Goal: Task Accomplishment & Management: Complete application form

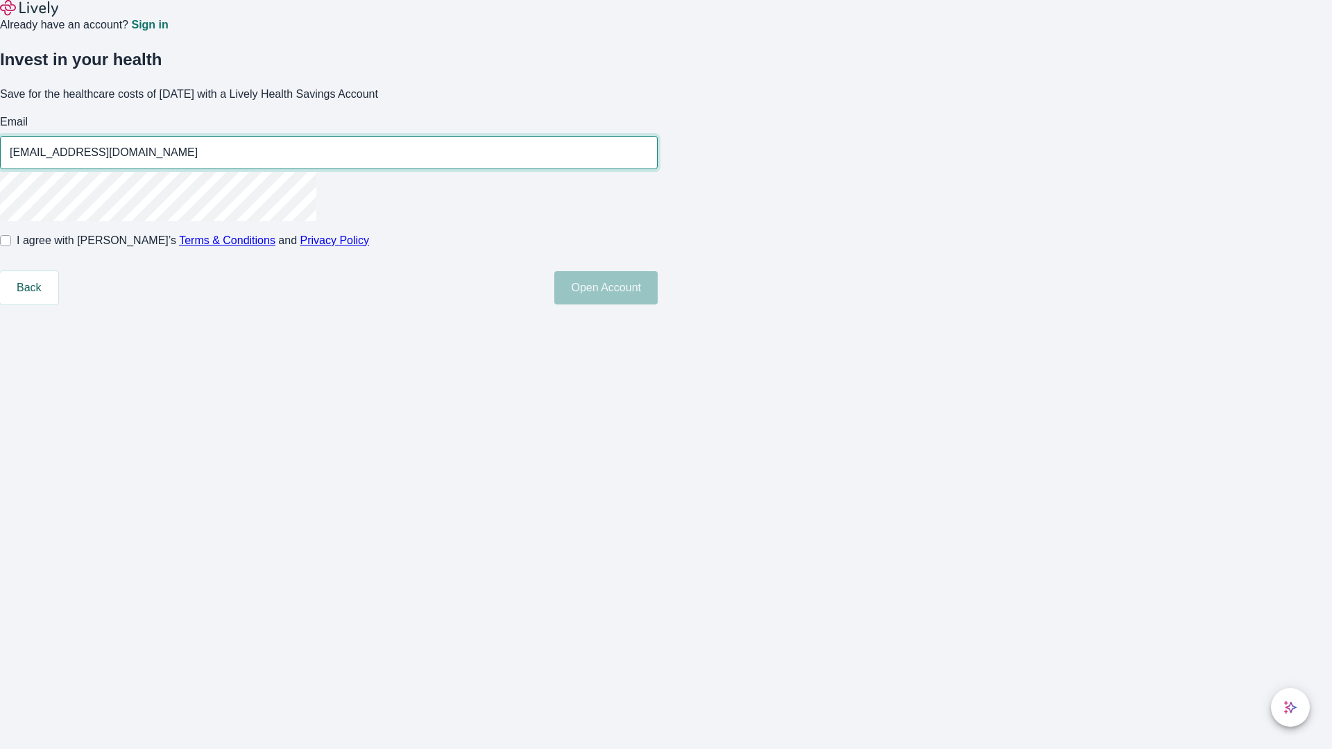
type input "[EMAIL_ADDRESS][DOMAIN_NAME]"
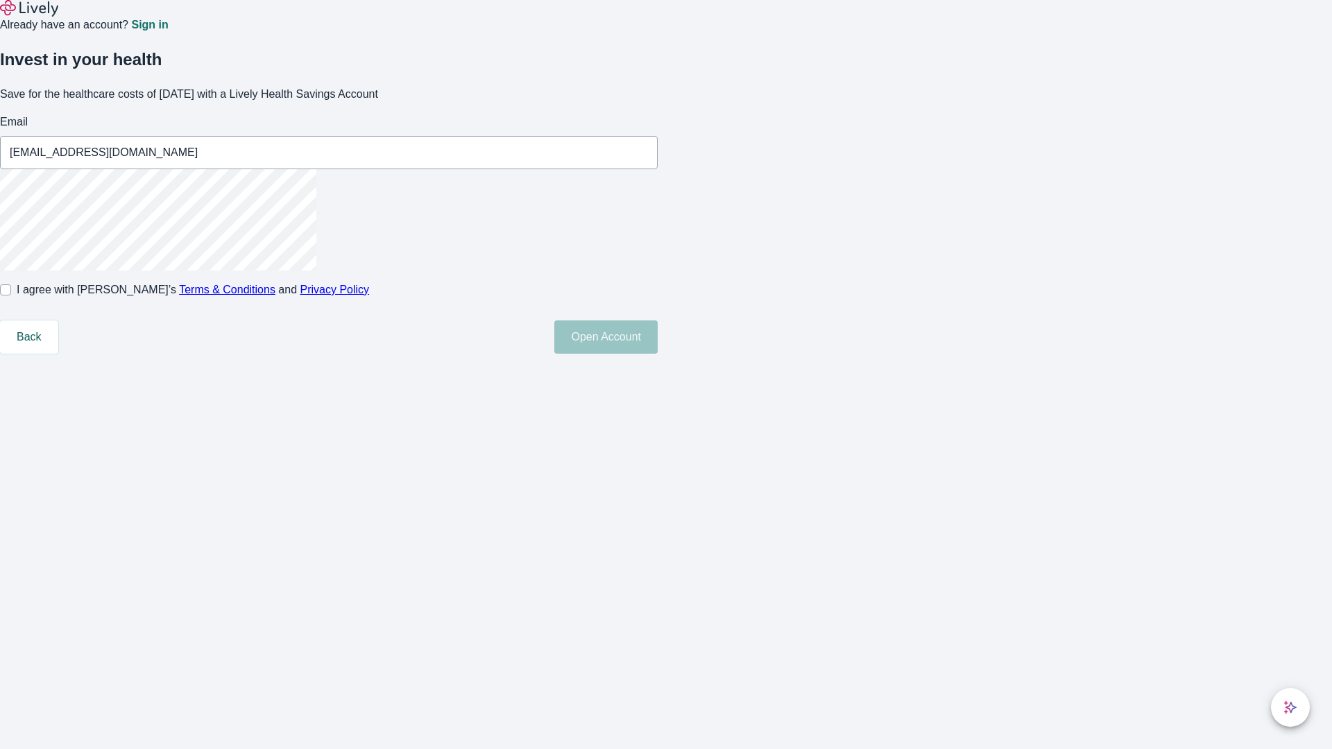
click at [11, 295] on input "I agree with Lively’s Terms & Conditions and Privacy Policy" at bounding box center [5, 289] width 11 height 11
checkbox input "true"
click at [657, 354] on button "Open Account" at bounding box center [605, 336] width 103 height 33
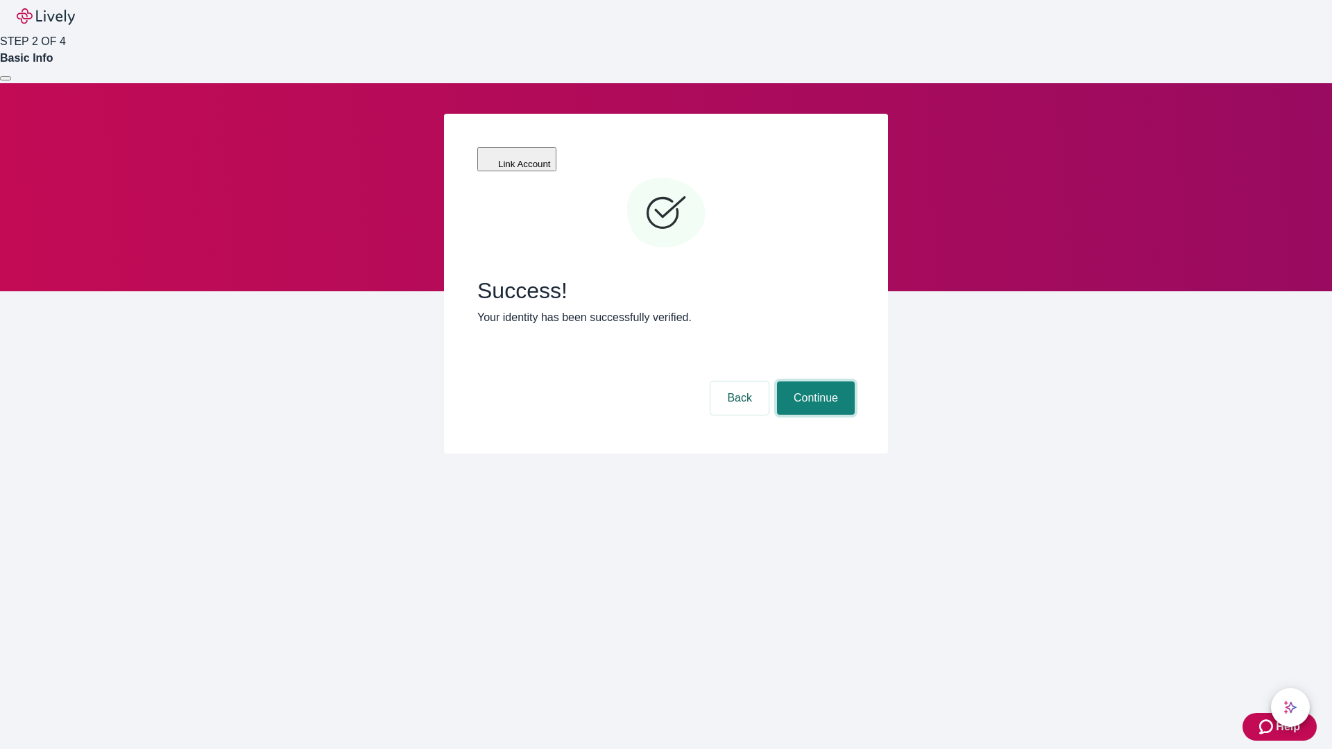
click at [814, 381] on button "Continue" at bounding box center [816, 397] width 78 height 33
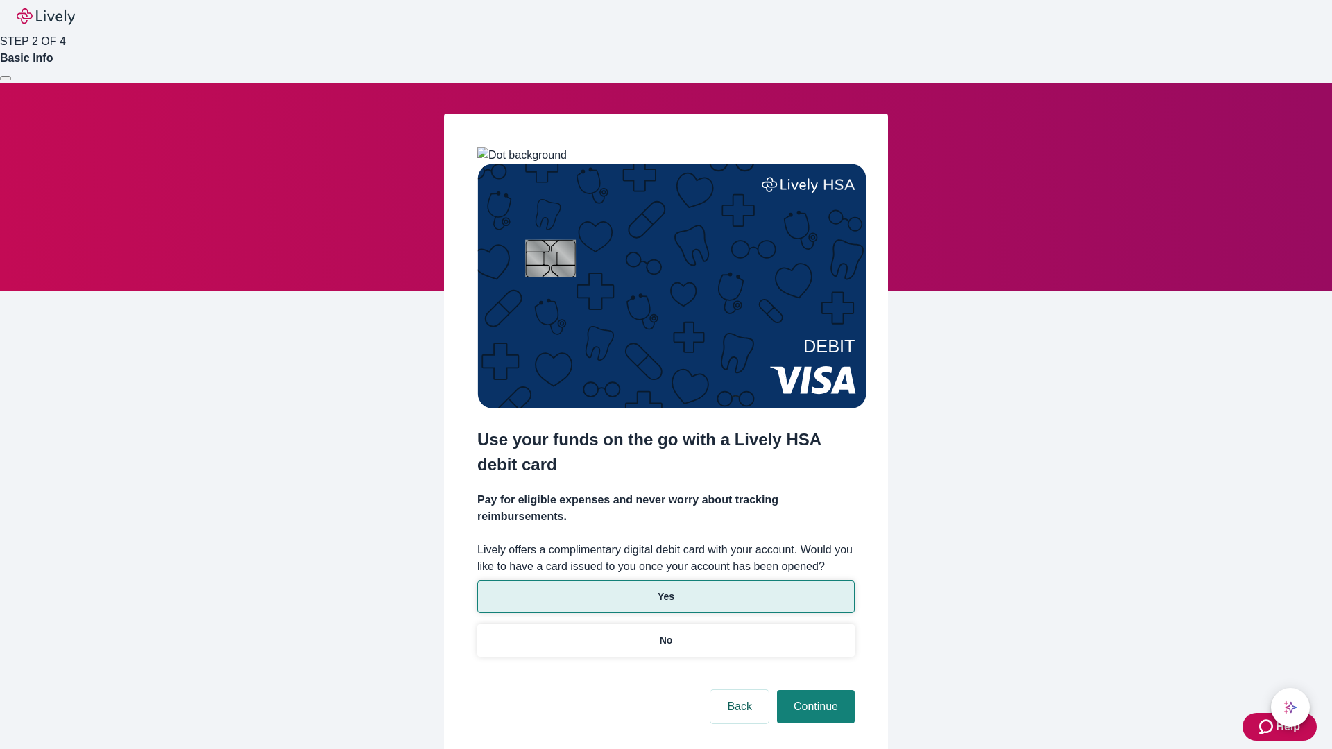
click at [665, 590] on p "Yes" at bounding box center [665, 597] width 17 height 15
click at [814, 690] on button "Continue" at bounding box center [816, 706] width 78 height 33
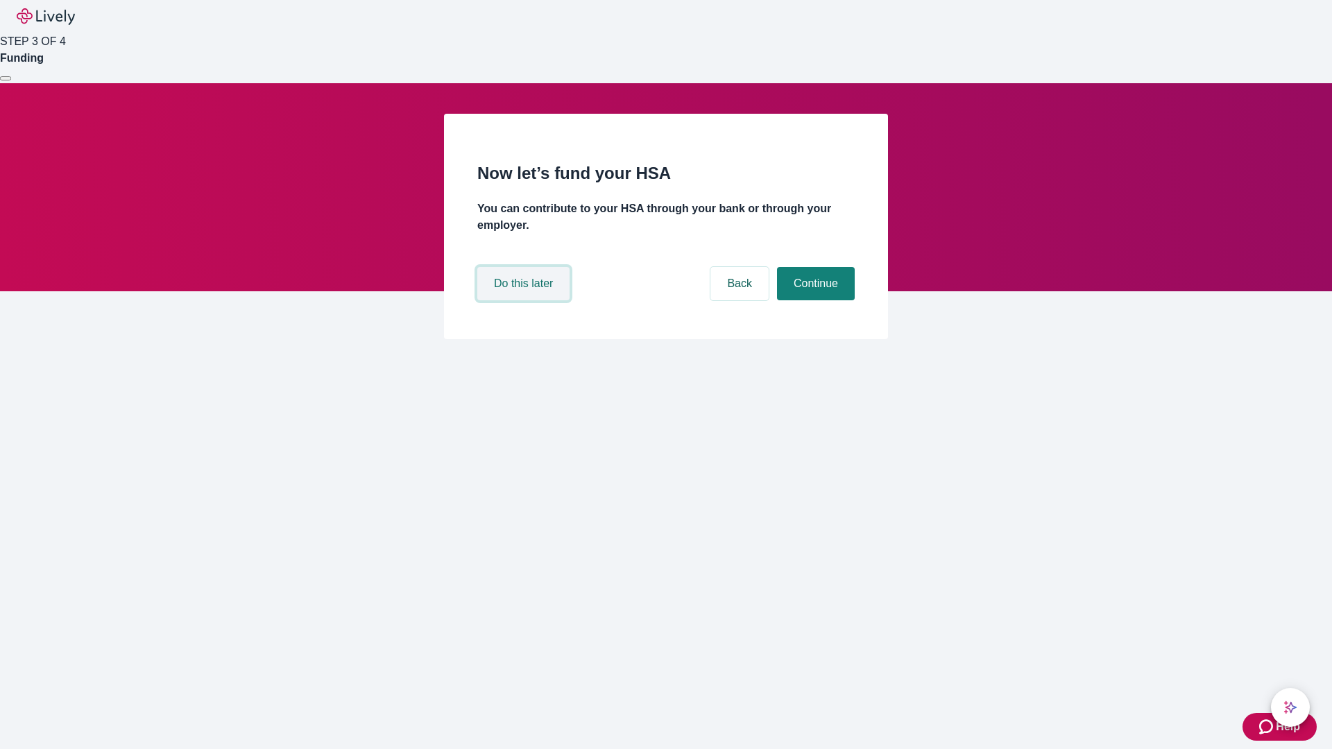
click at [525, 300] on button "Do this later" at bounding box center [523, 283] width 92 height 33
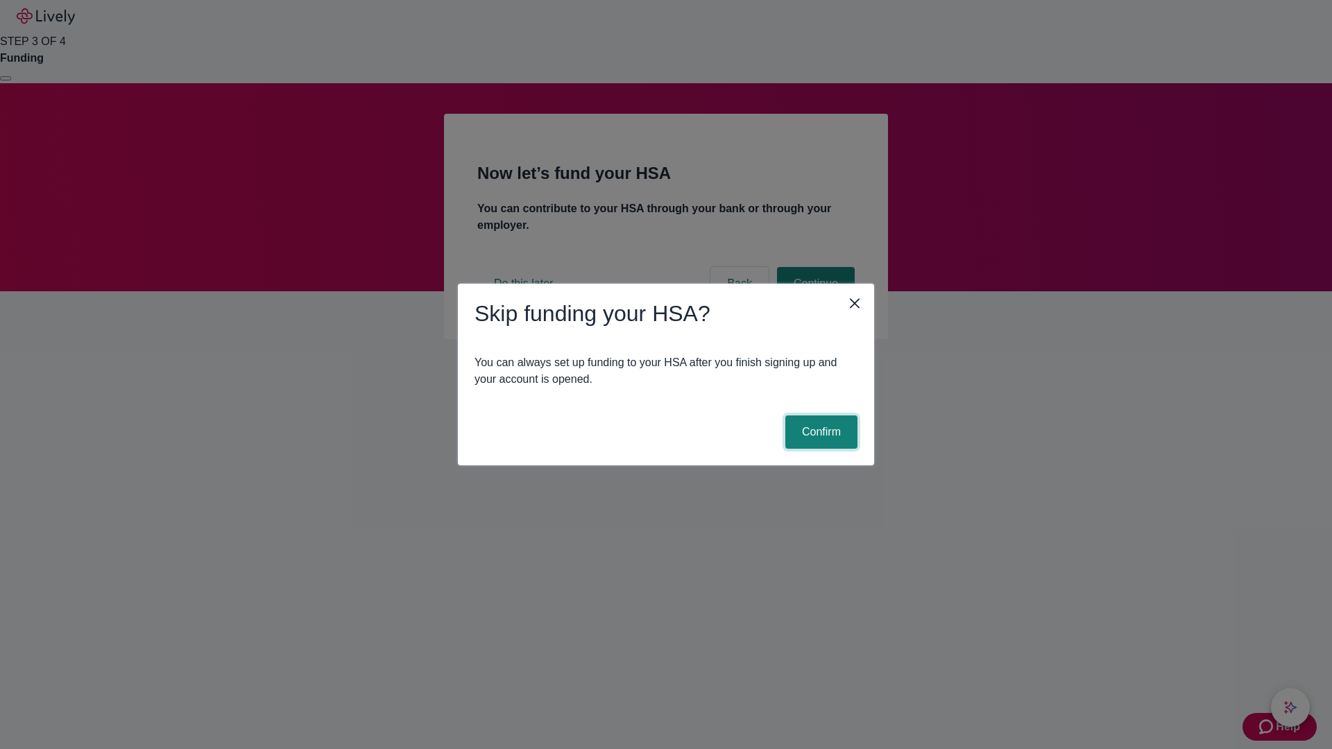
click at [819, 432] on button "Confirm" at bounding box center [821, 431] width 72 height 33
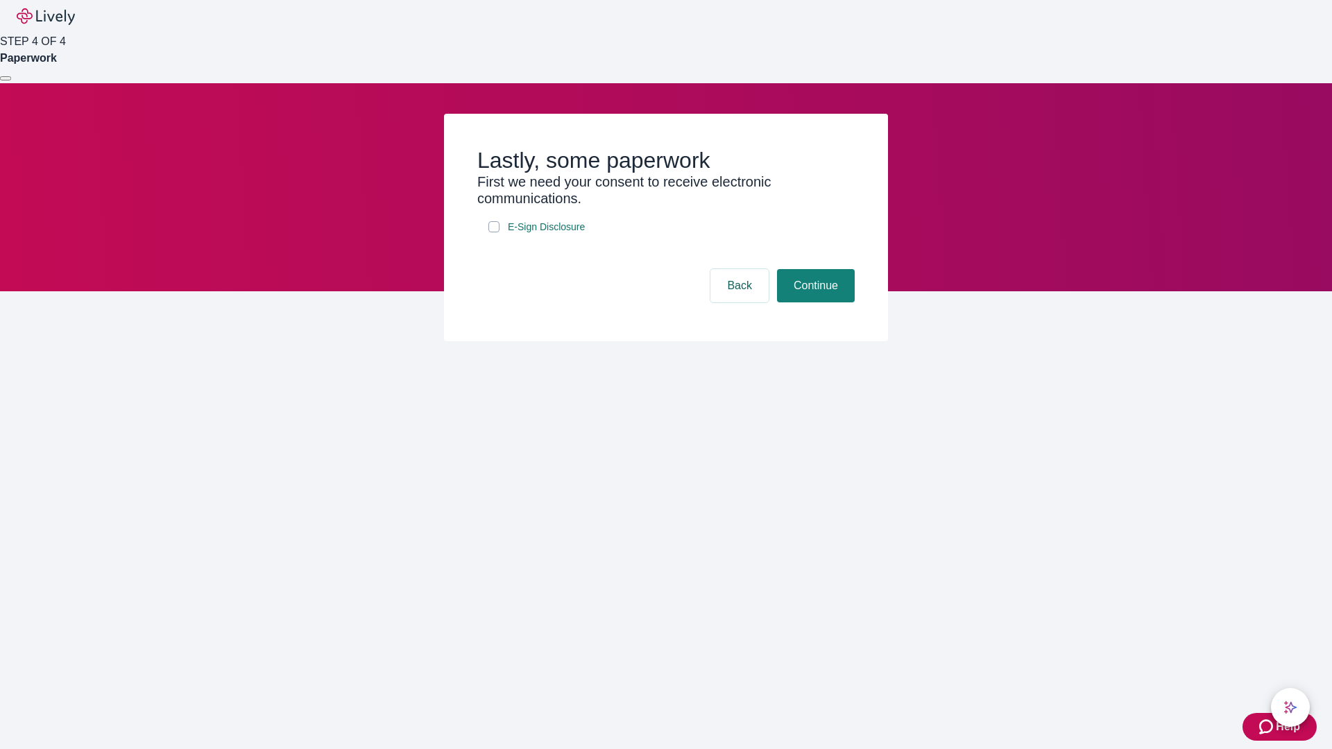
click at [494, 232] on input "E-Sign Disclosure" at bounding box center [493, 226] width 11 height 11
checkbox input "true"
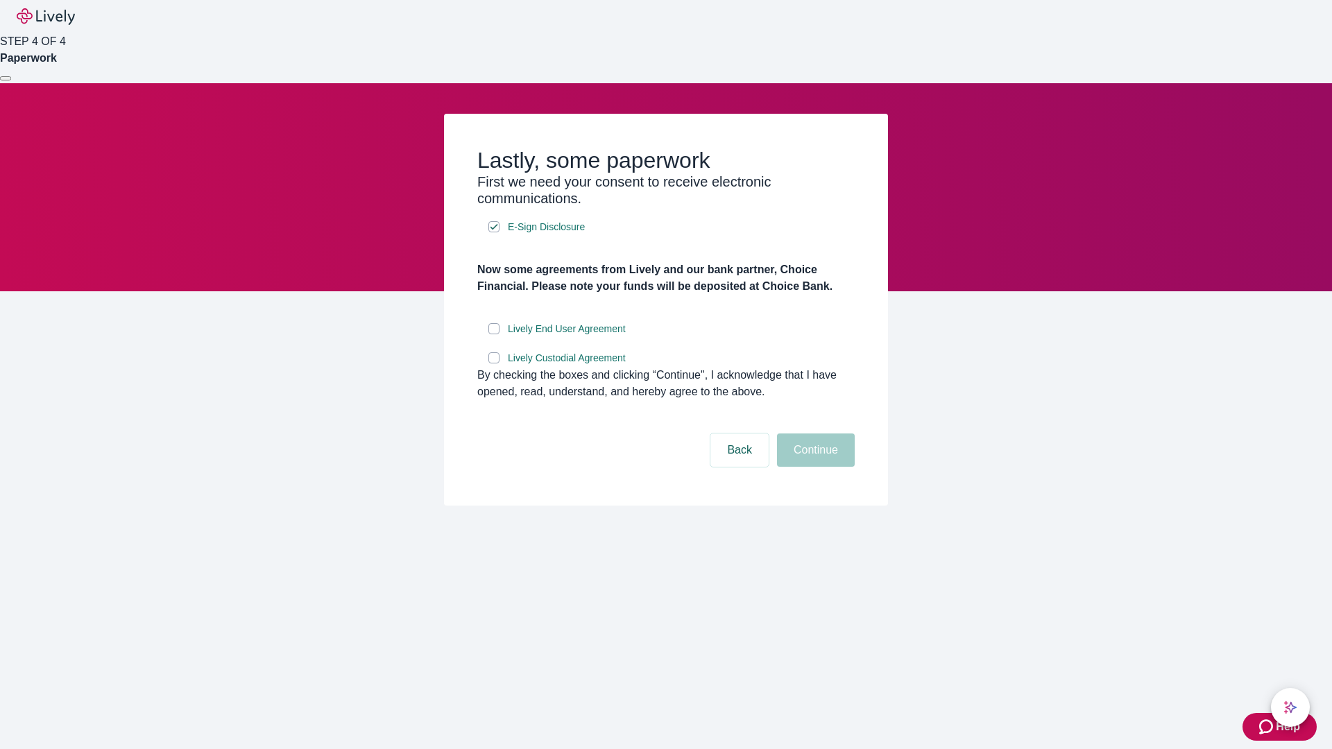
click at [494, 334] on input "Lively End User Agreement" at bounding box center [493, 328] width 11 height 11
checkbox input "true"
click at [494, 363] on input "Lively Custodial Agreement" at bounding box center [493, 357] width 11 height 11
checkbox input "true"
click at [814, 467] on button "Continue" at bounding box center [816, 449] width 78 height 33
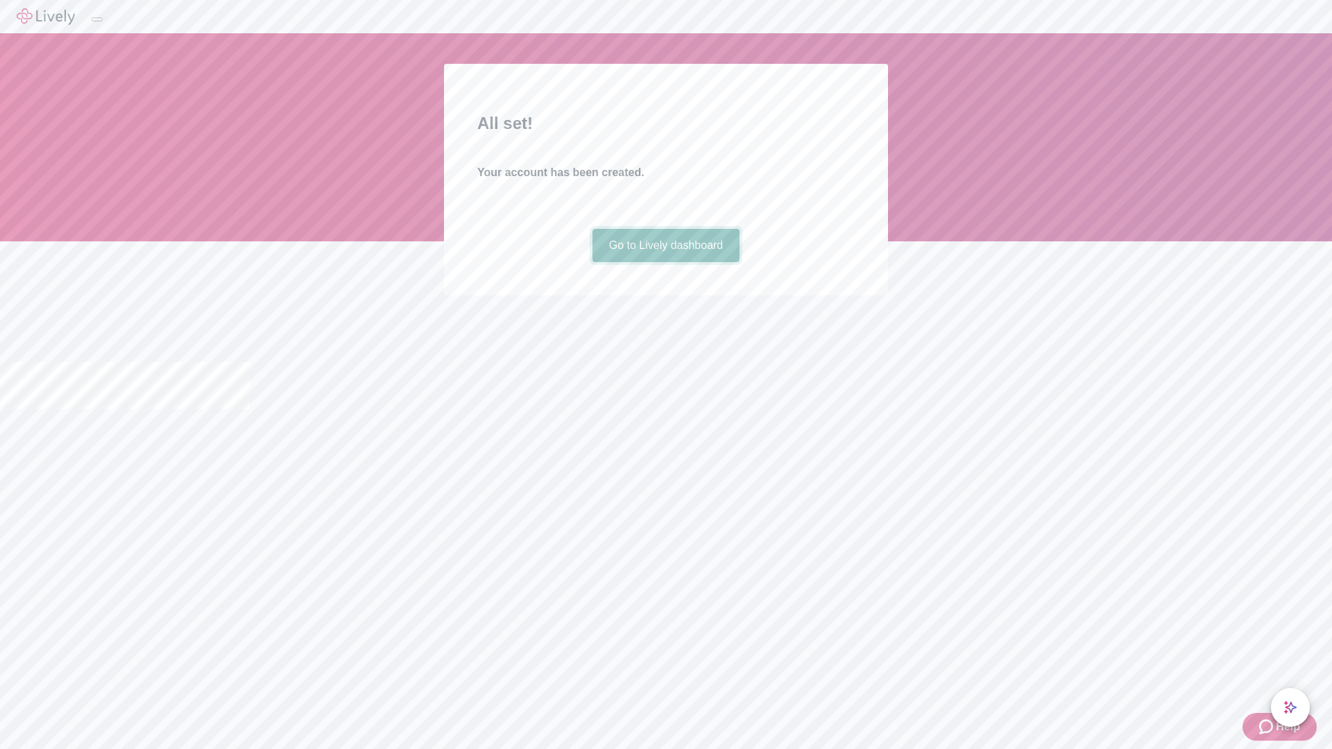
click at [665, 262] on link "Go to Lively dashboard" at bounding box center [666, 245] width 148 height 33
